Goal: Navigation & Orientation: Find specific page/section

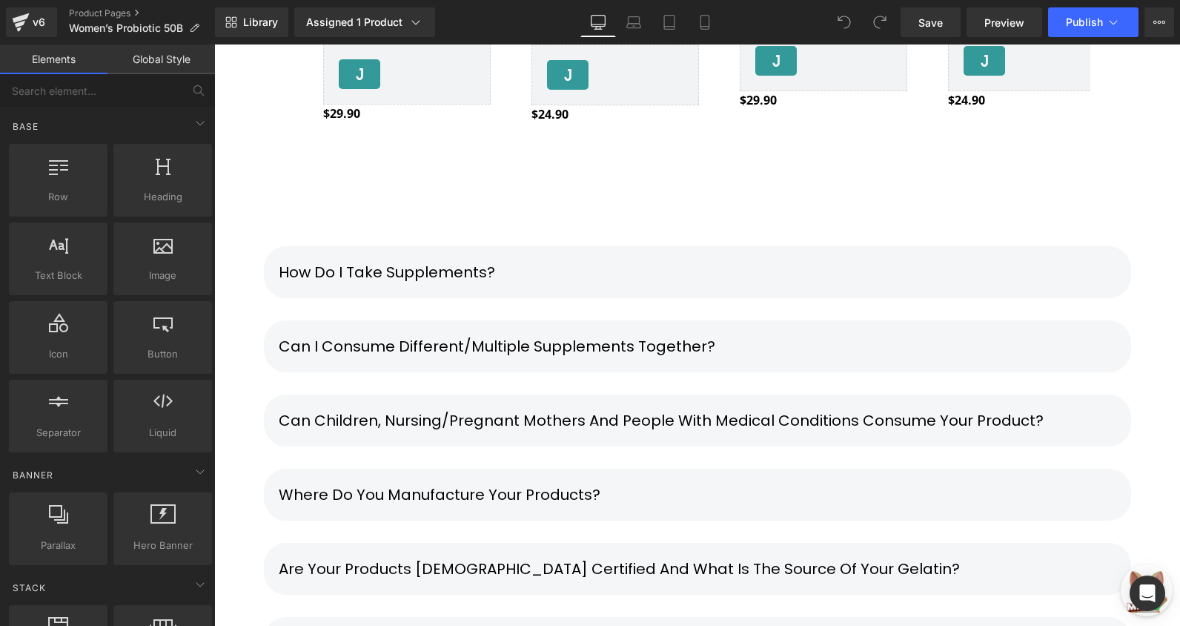
scroll to position [5411, 0]
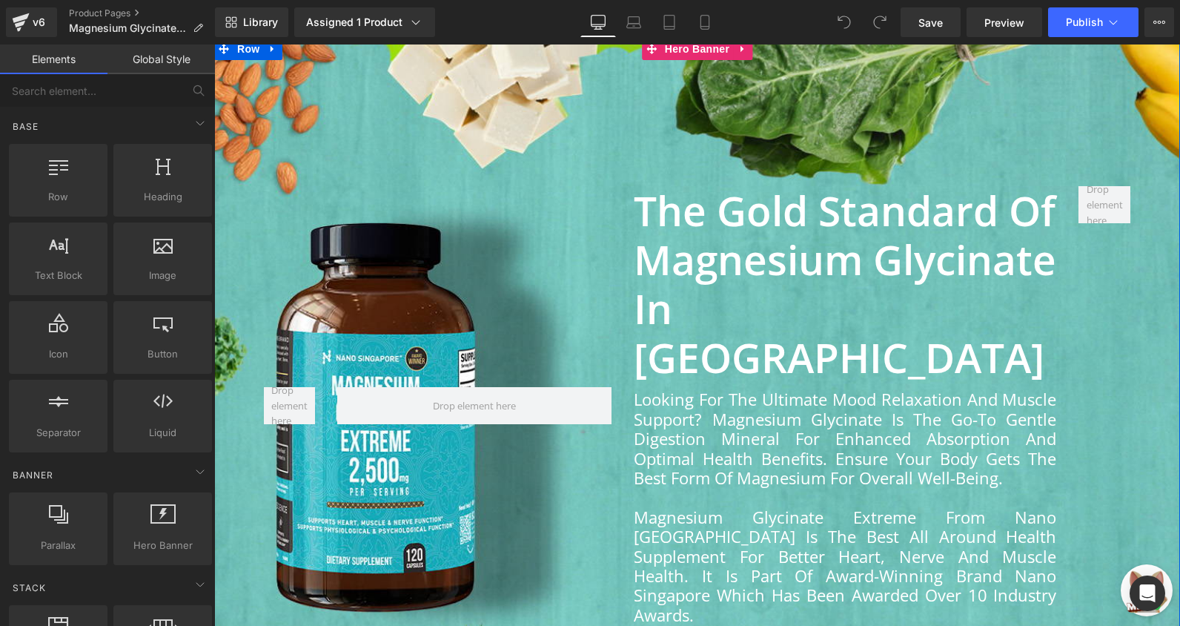
scroll to position [815, 0]
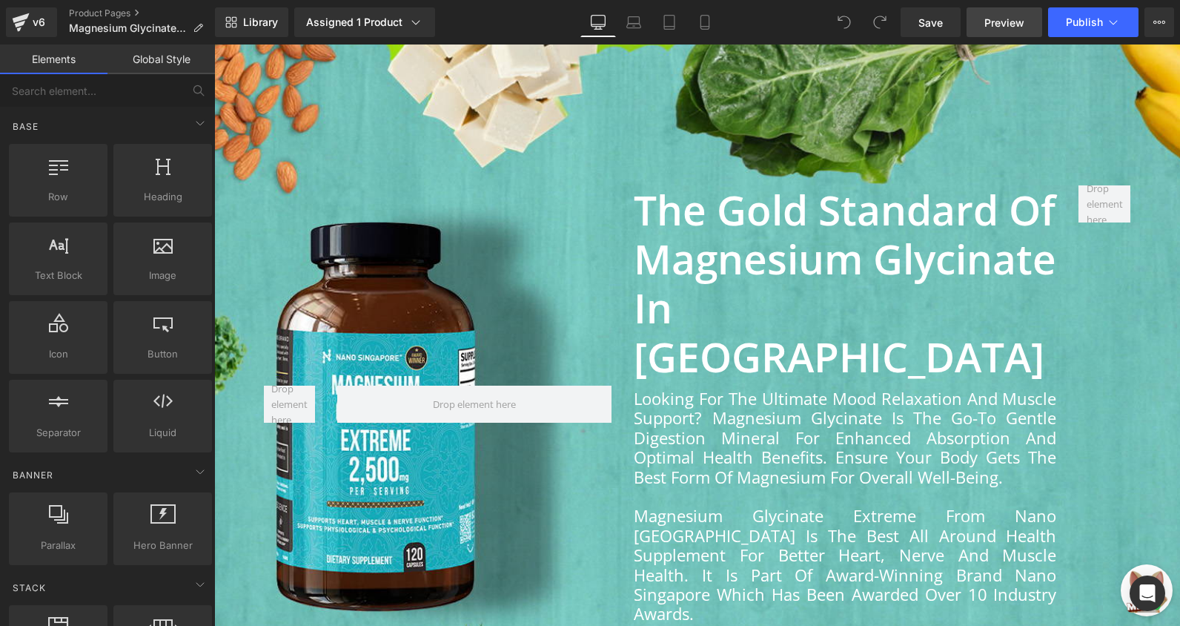
click at [1016, 24] on span "Preview" at bounding box center [1004, 23] width 40 height 16
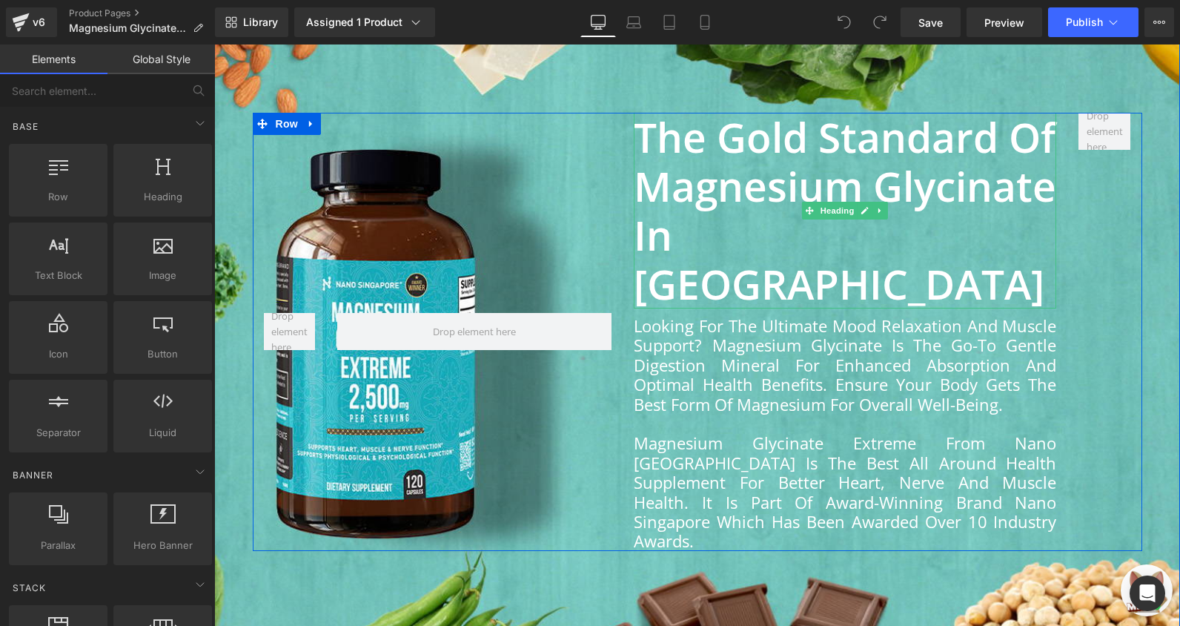
scroll to position [889, 0]
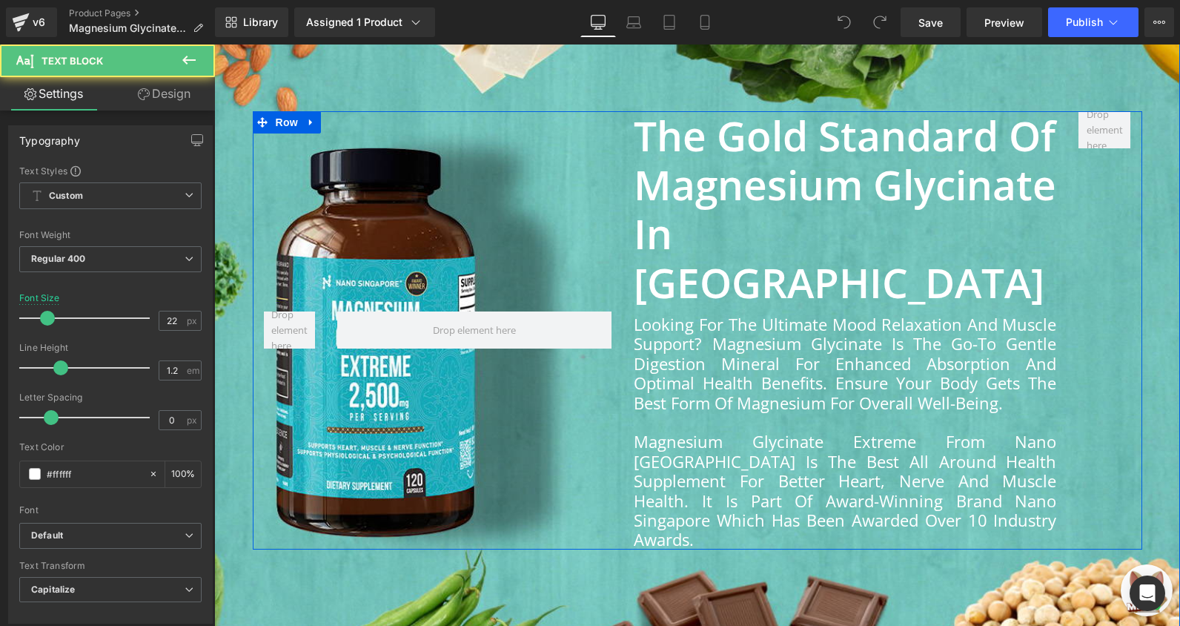
click at [906, 330] on div "Looking for The Ultimate Mood Relaxation and Muscle Support? Magnesium Glycinat…" at bounding box center [845, 363] width 422 height 98
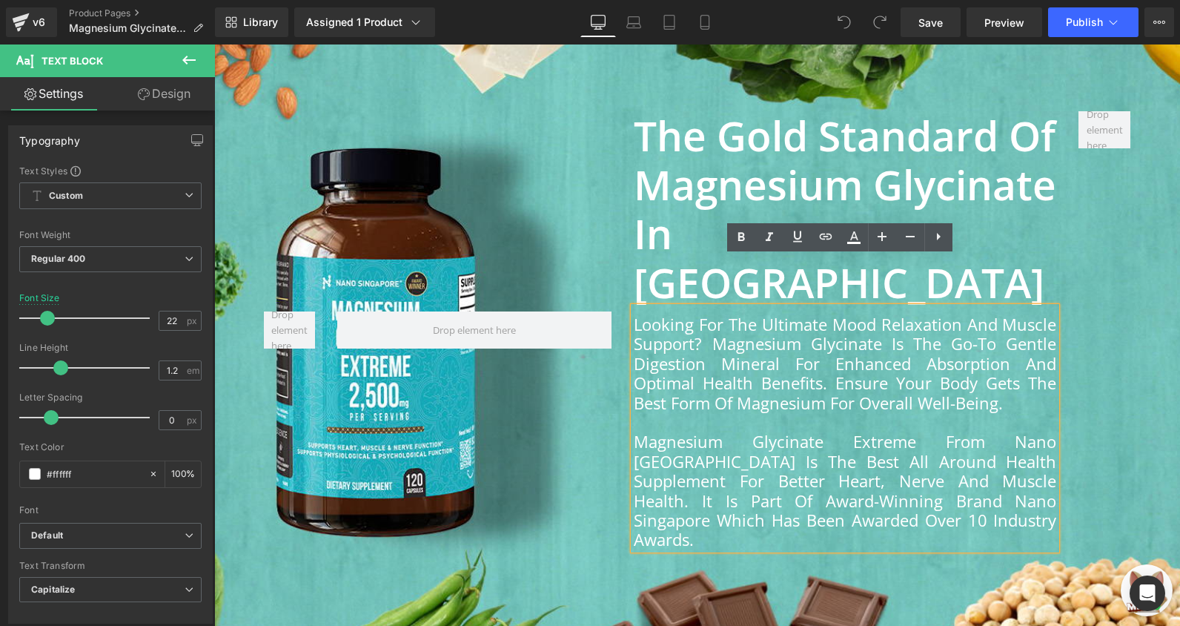
click at [617, 82] on div at bounding box center [697, 330] width 966 height 735
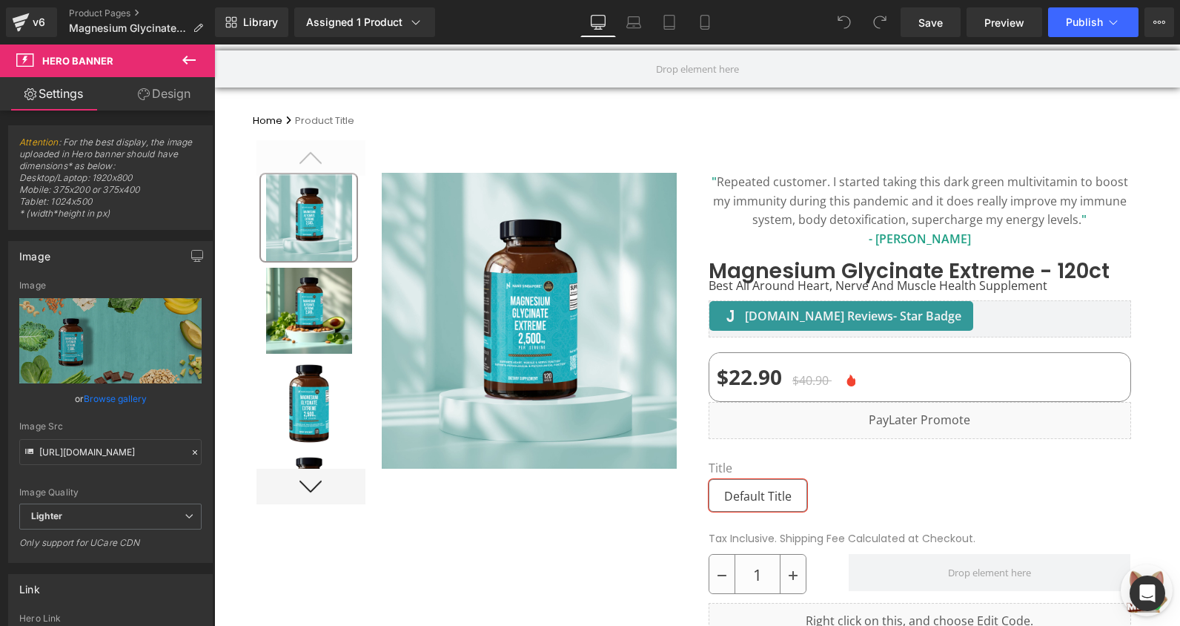
scroll to position [0, 0]
